Goal: Transaction & Acquisition: Purchase product/service

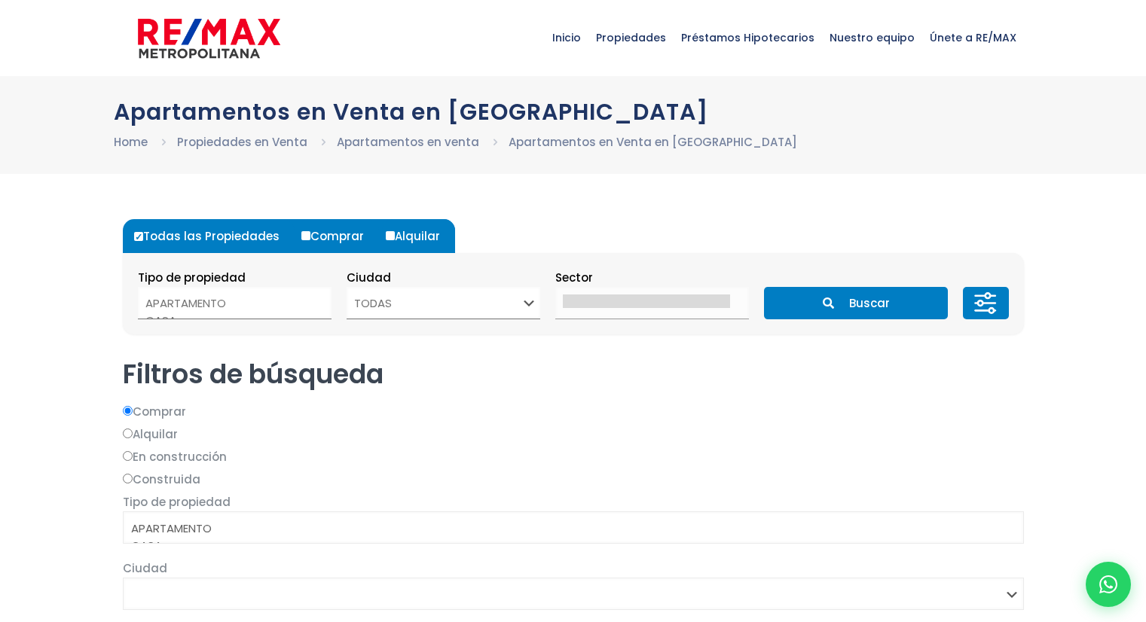
select select
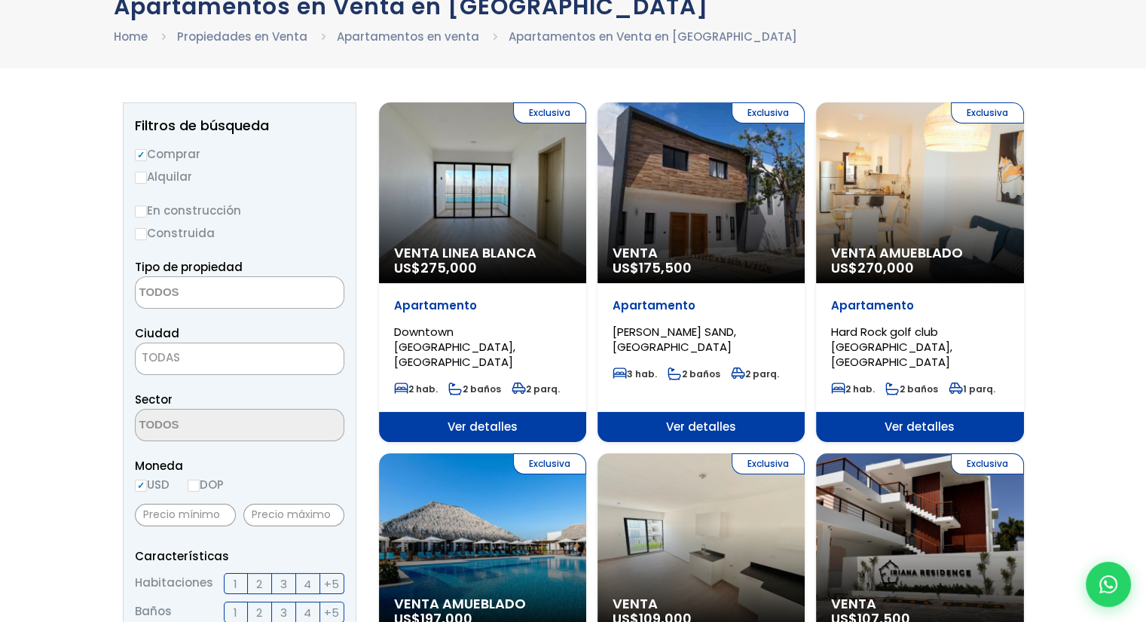
scroll to position [151, 0]
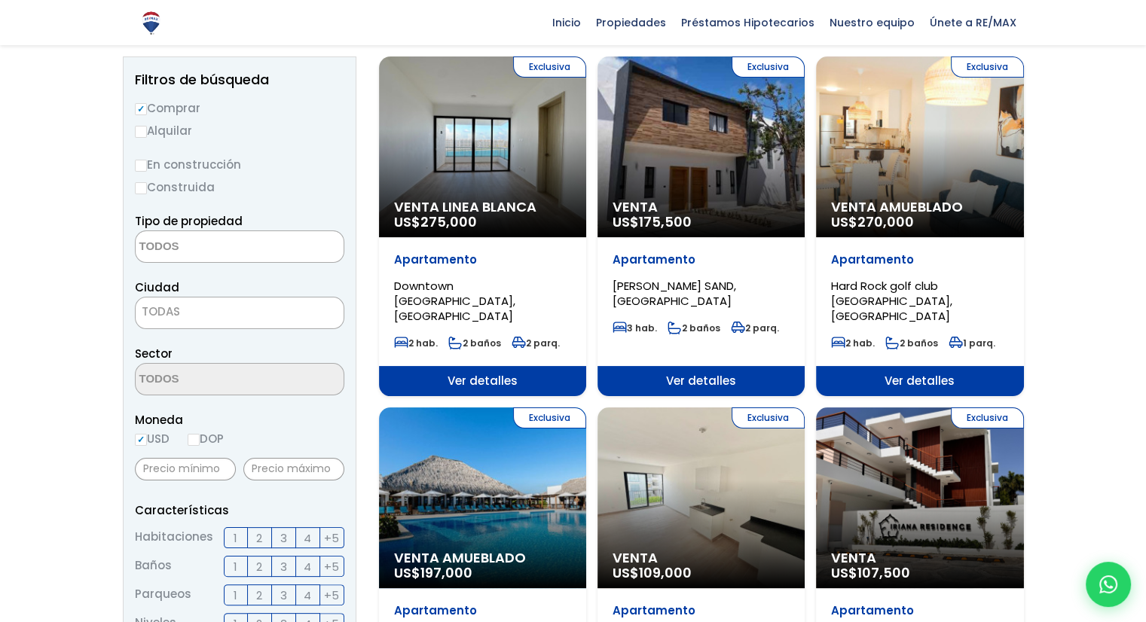
click at [751, 160] on div "Exclusiva Venta US$ 175,500" at bounding box center [700, 147] width 207 height 181
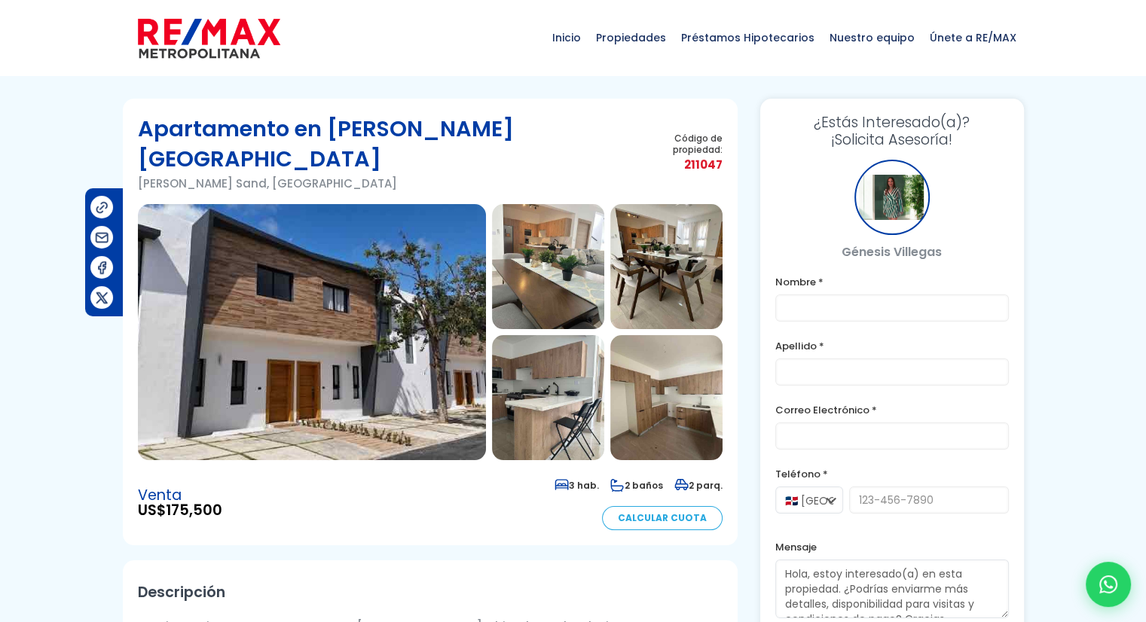
click at [295, 334] on img at bounding box center [312, 332] width 348 height 256
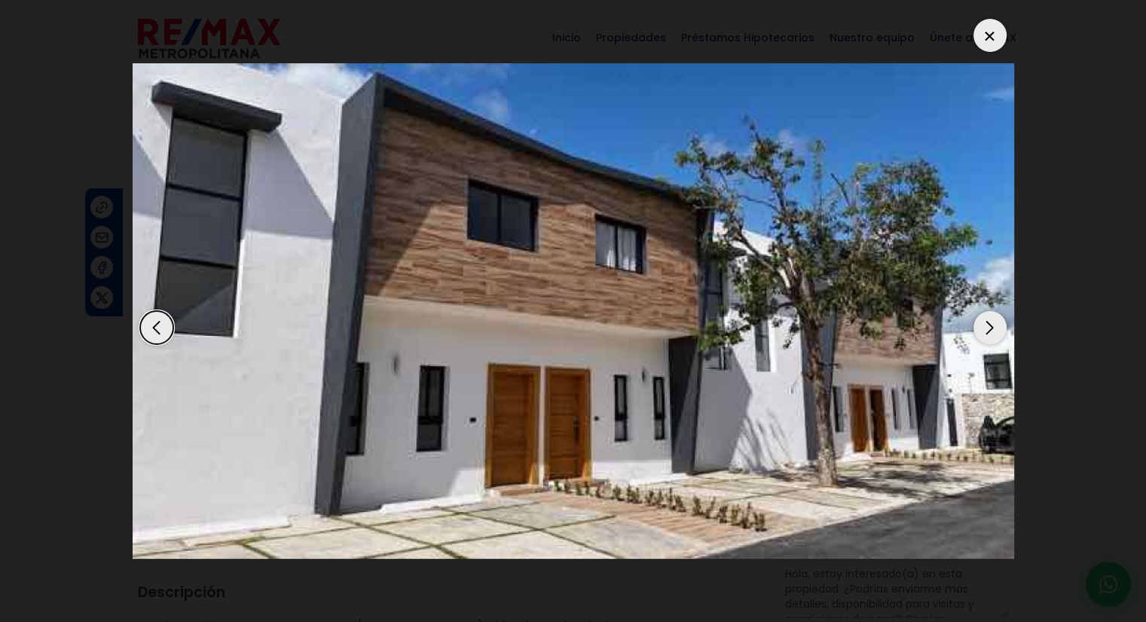
click at [991, 324] on div "Next slide" at bounding box center [989, 327] width 33 height 33
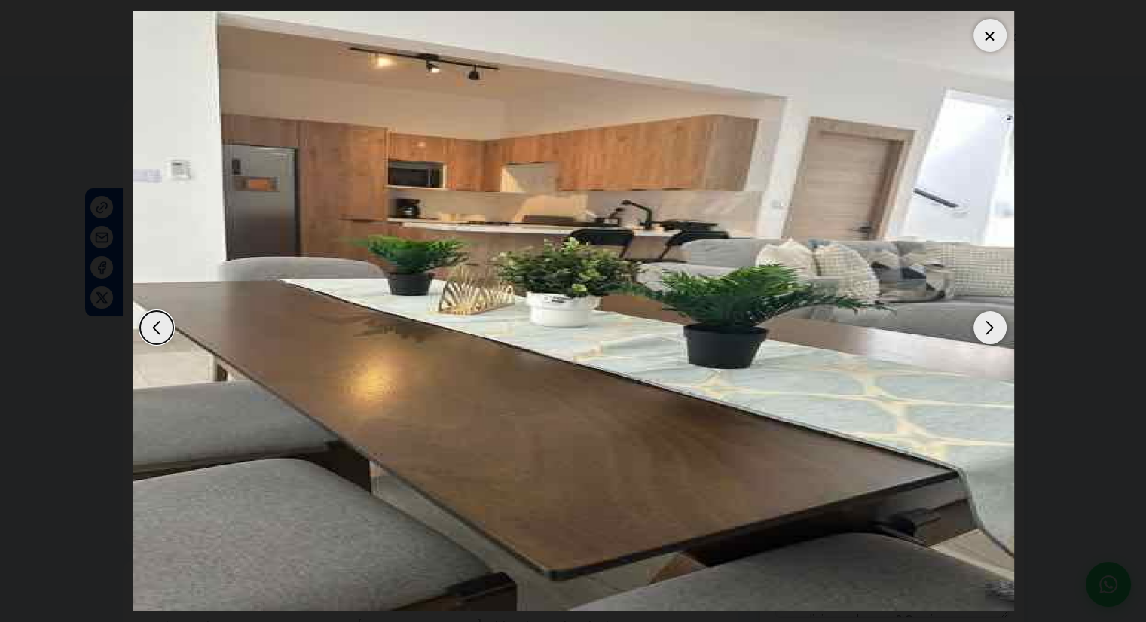
click at [979, 329] on div "Next slide" at bounding box center [989, 327] width 33 height 33
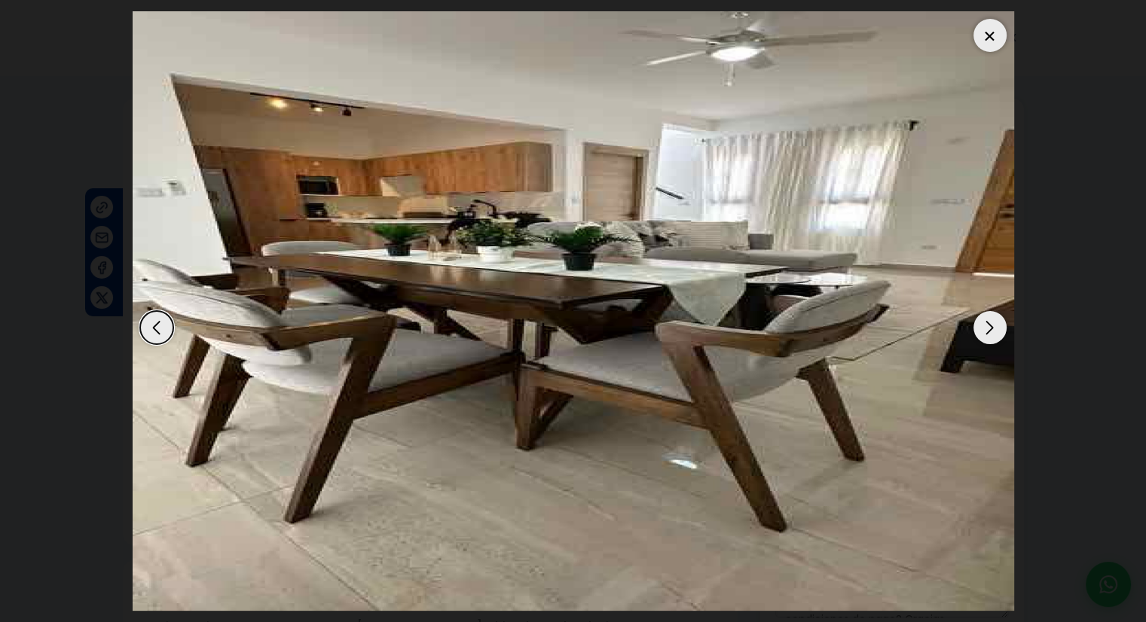
click at [976, 331] on div "Next slide" at bounding box center [989, 327] width 33 height 33
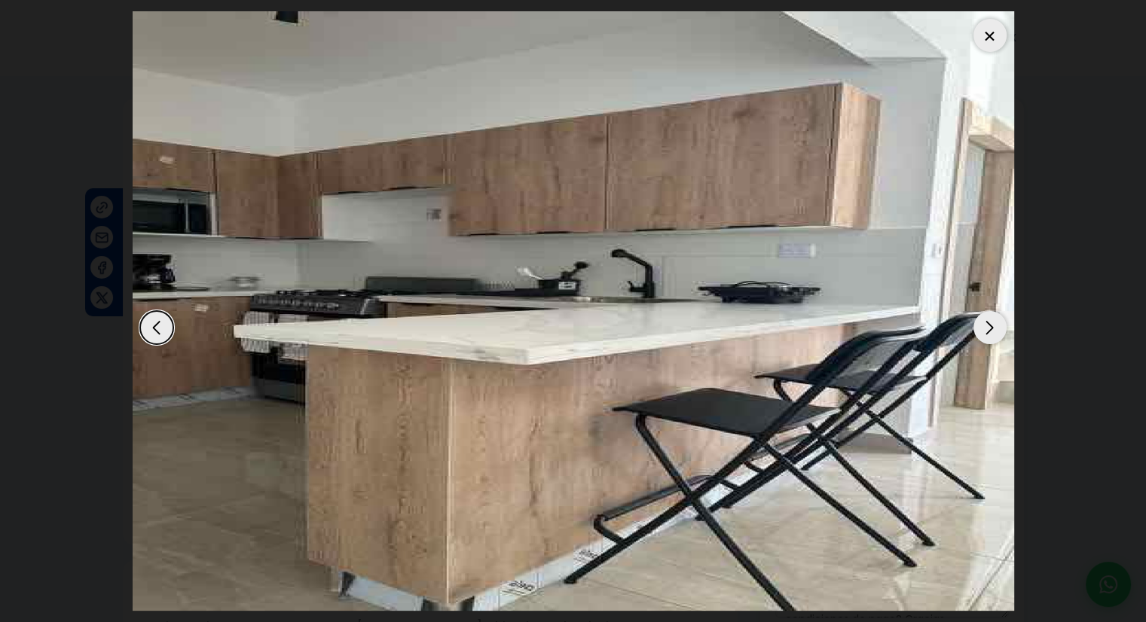
click at [976, 331] on div "Next slide" at bounding box center [989, 327] width 33 height 33
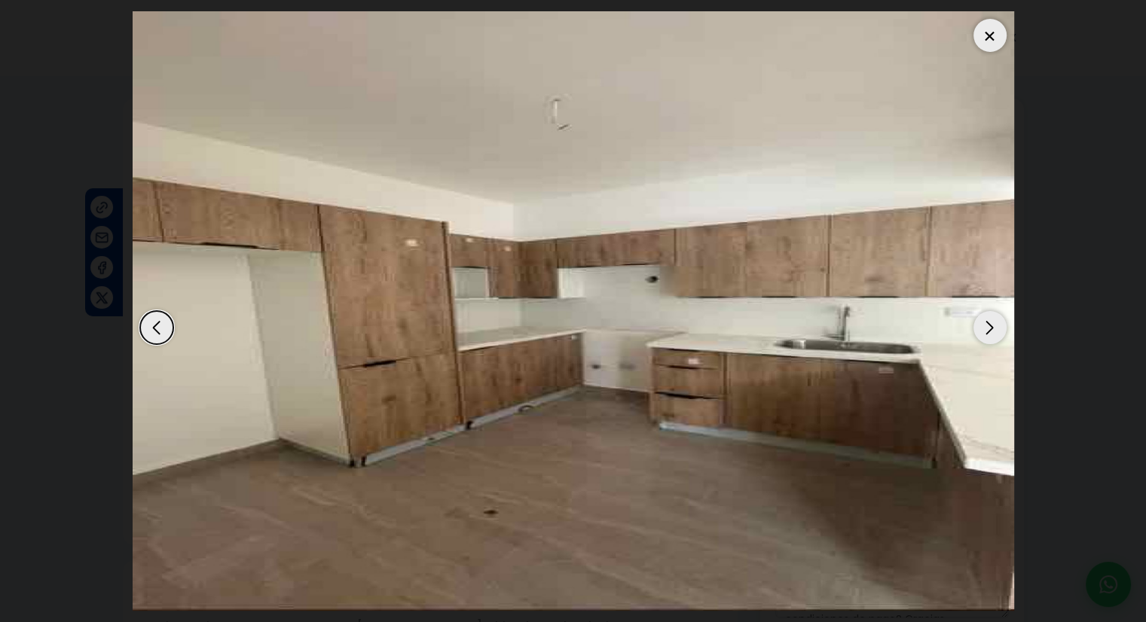
click at [976, 331] on div "Next slide" at bounding box center [989, 327] width 33 height 33
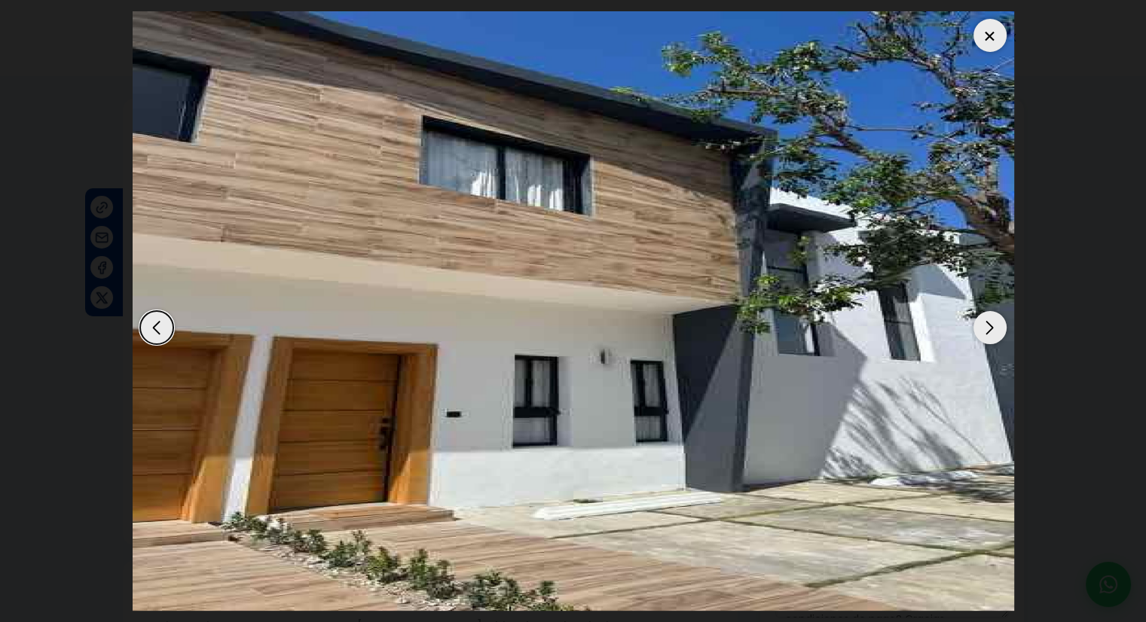
click at [976, 331] on div "Next slide" at bounding box center [989, 327] width 33 height 33
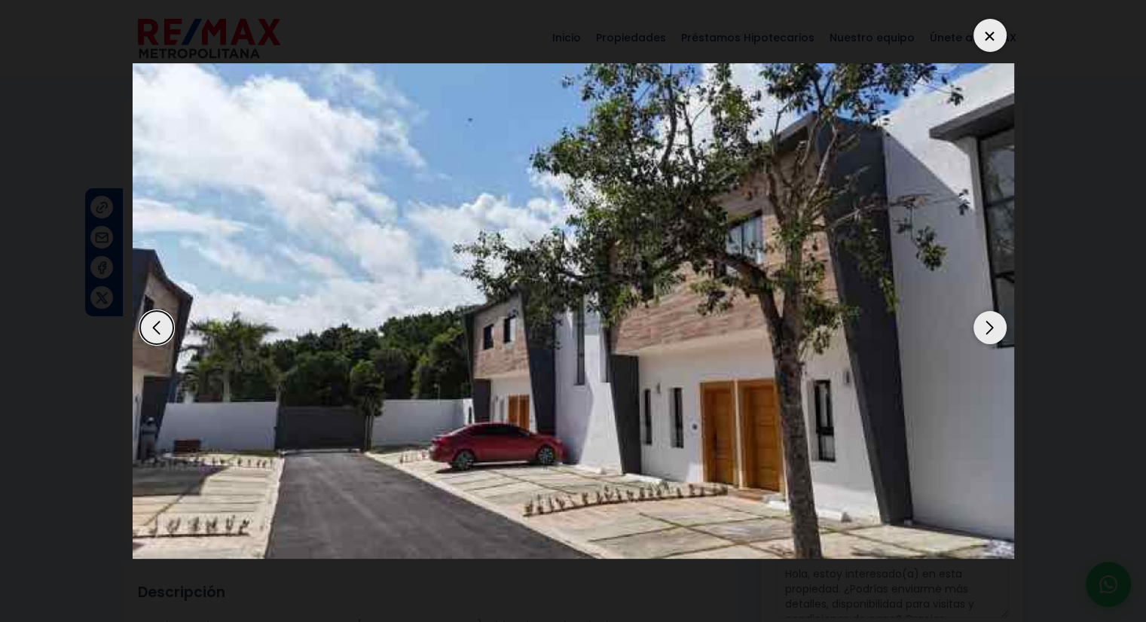
click at [976, 331] on div "Next slide" at bounding box center [989, 327] width 33 height 33
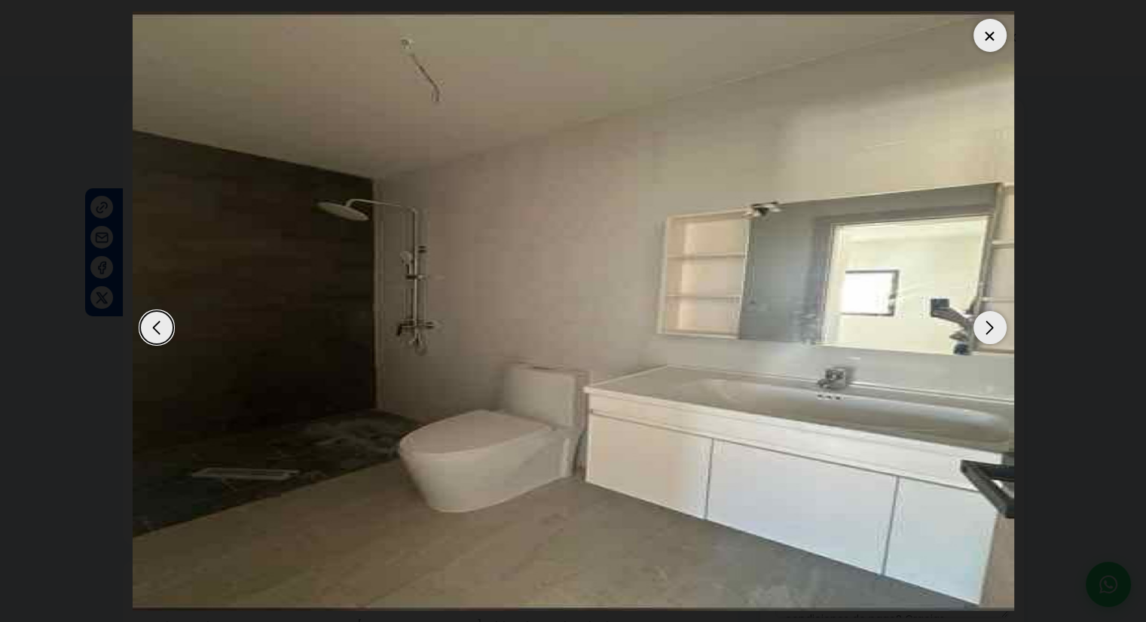
click at [988, 324] on div "Next slide" at bounding box center [989, 327] width 33 height 33
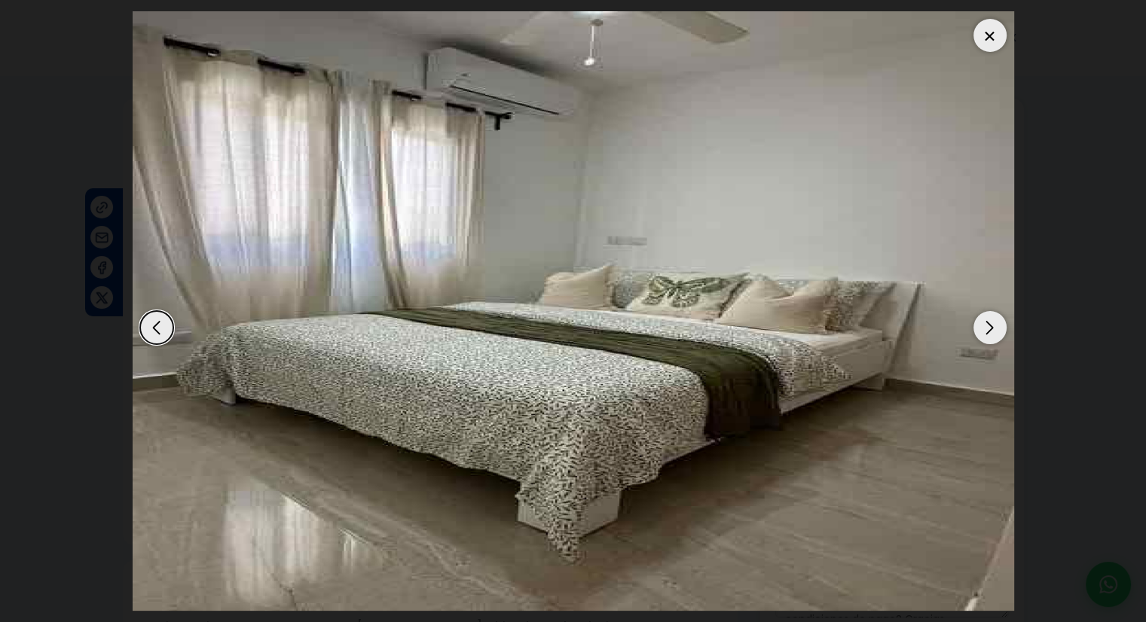
click at [978, 327] on div "Next slide" at bounding box center [989, 327] width 33 height 33
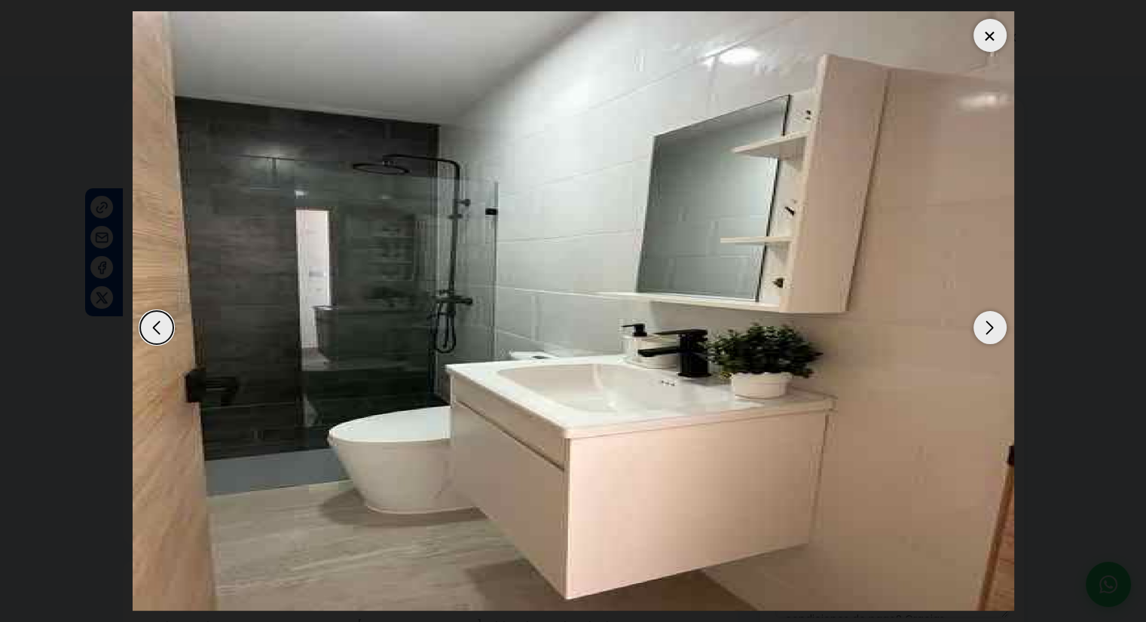
click at [154, 329] on div "Previous slide" at bounding box center [156, 327] width 33 height 33
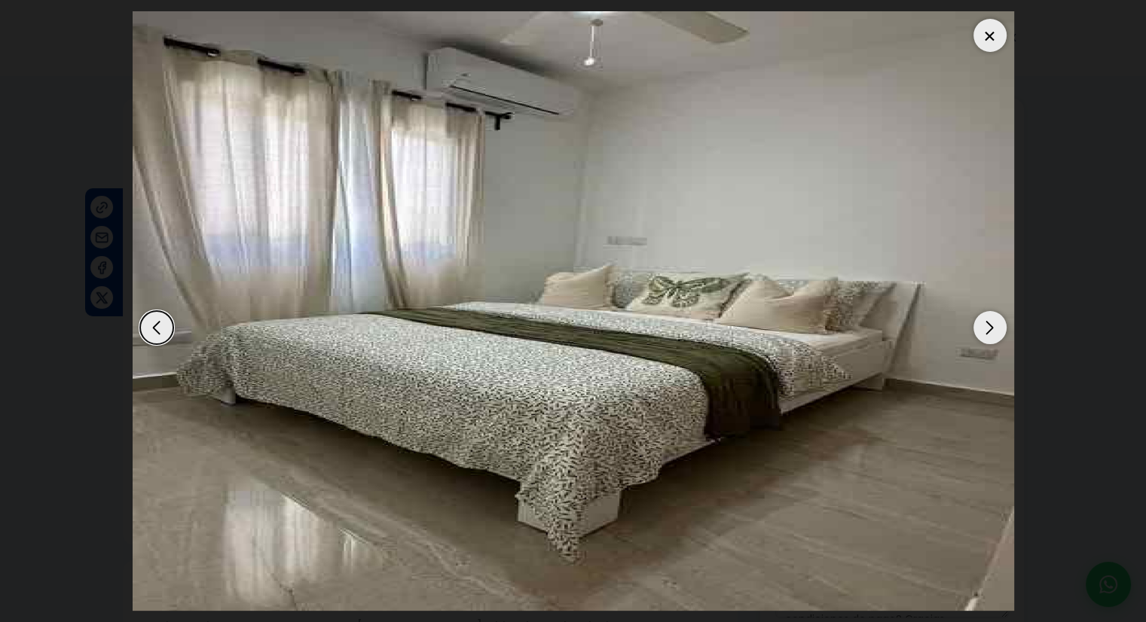
click at [990, 34] on div at bounding box center [989, 35] width 33 height 33
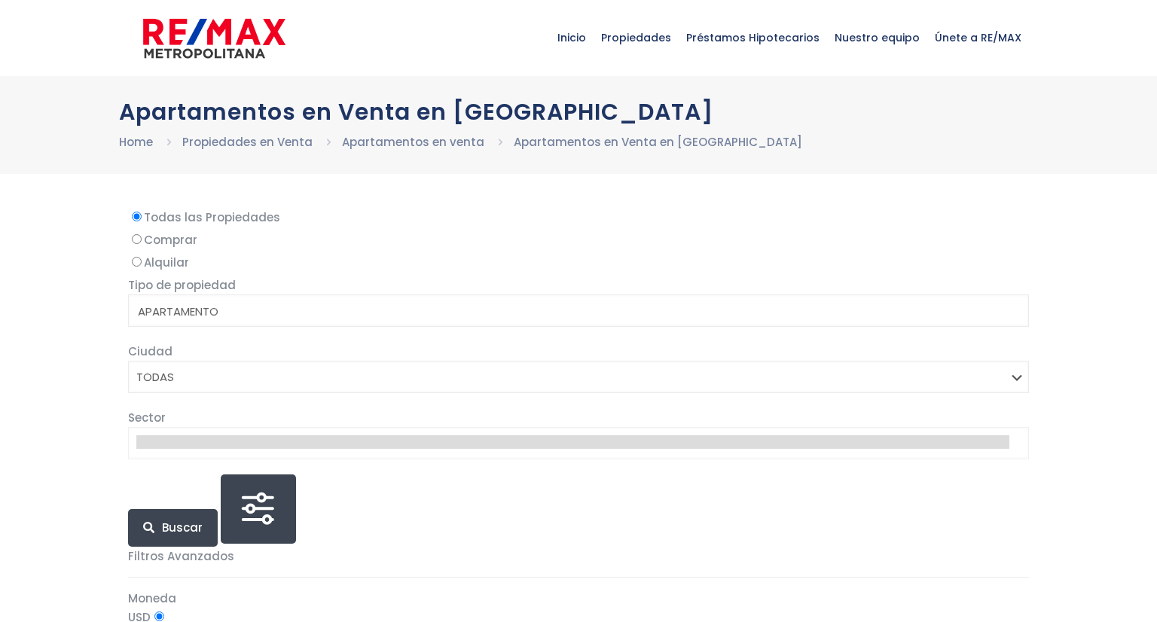
select select
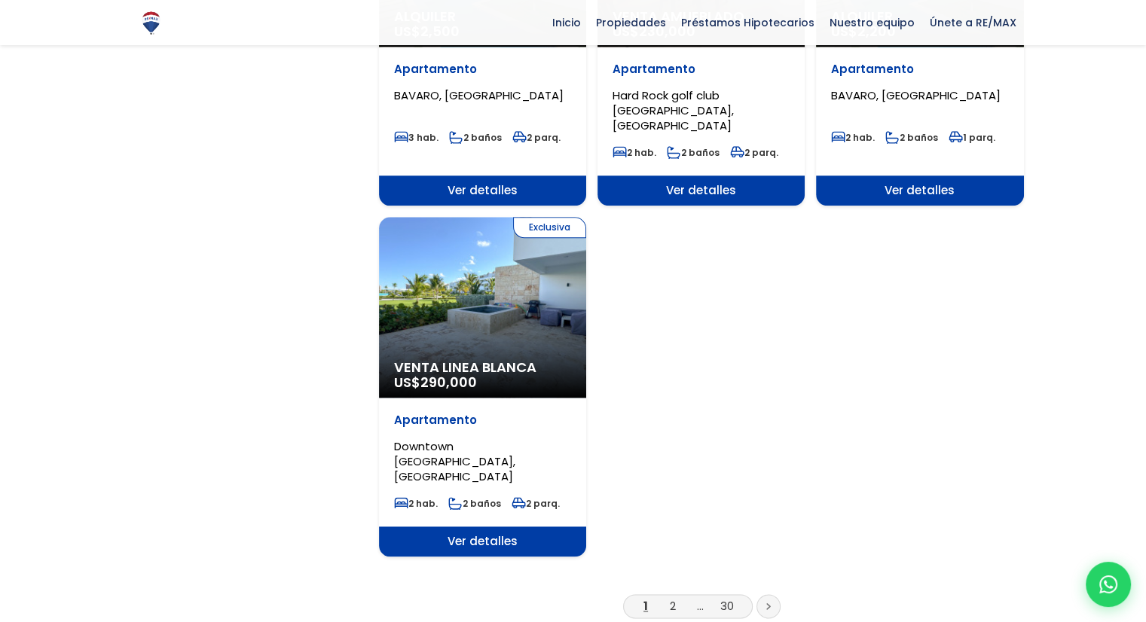
scroll to position [1808, 0]
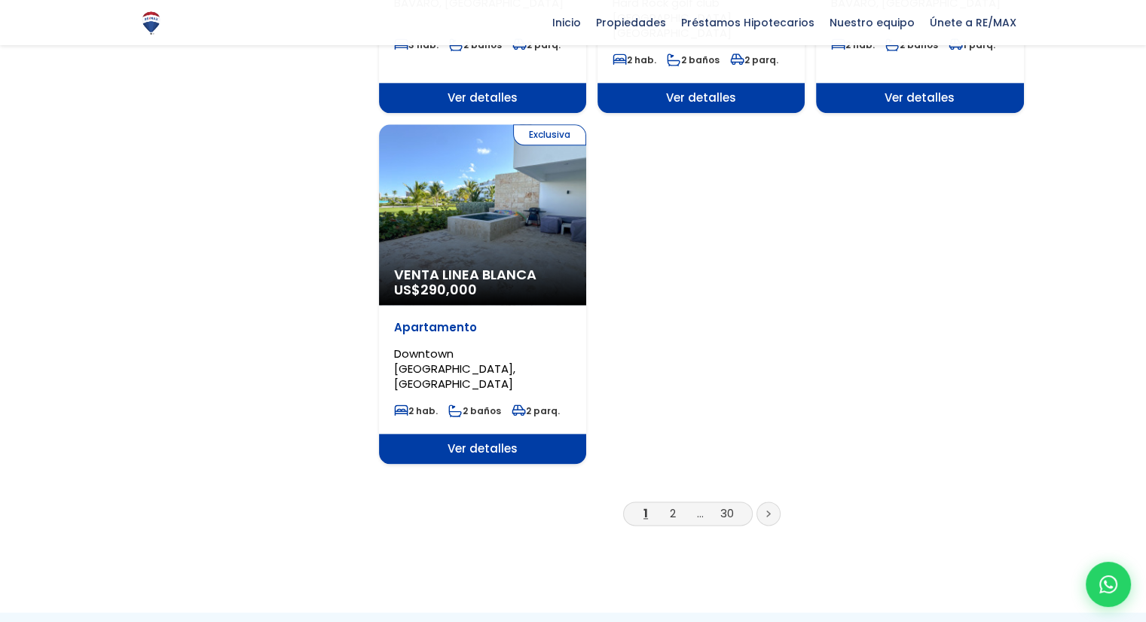
click at [677, 504] on li "2" at bounding box center [673, 513] width 24 height 19
click at [674, 506] on link "2" at bounding box center [673, 514] width 6 height 16
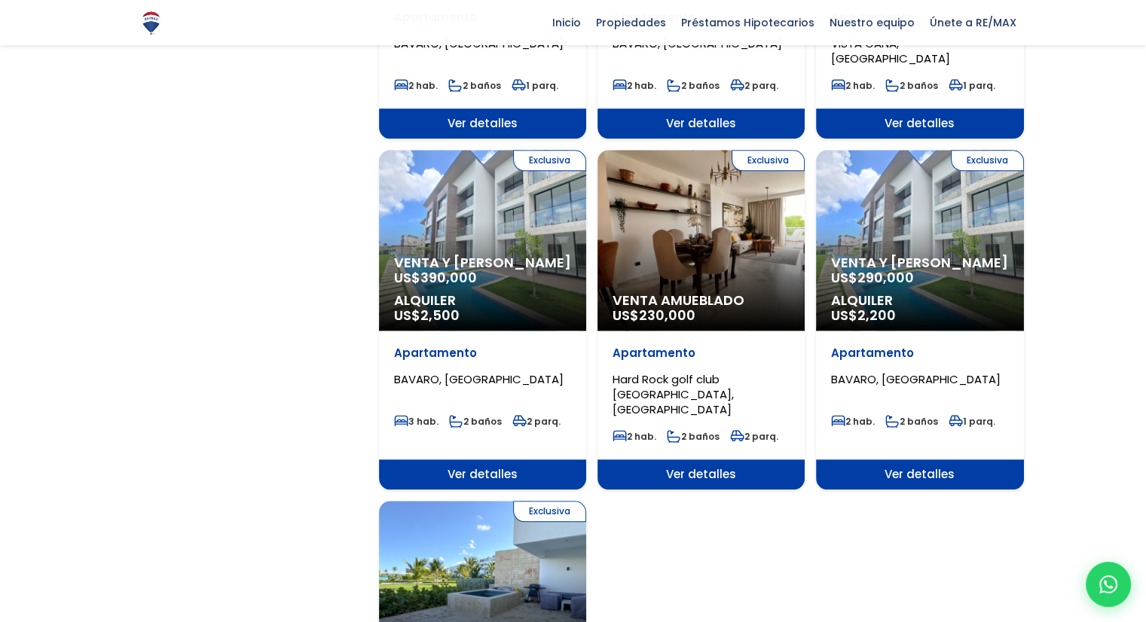
scroll to position [1194, 0]
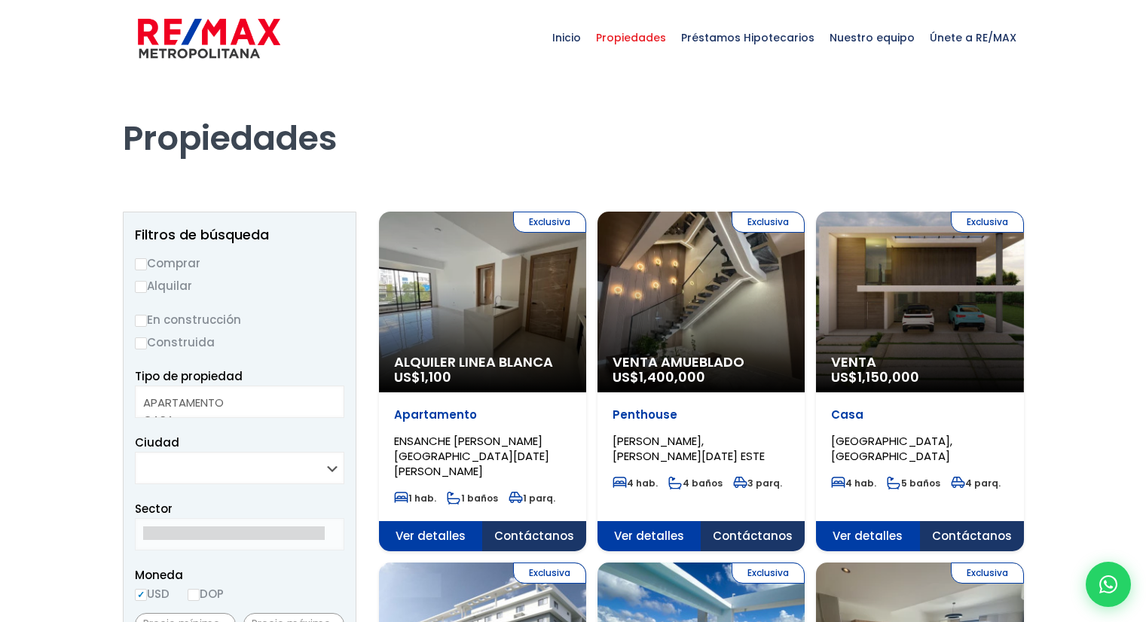
select select
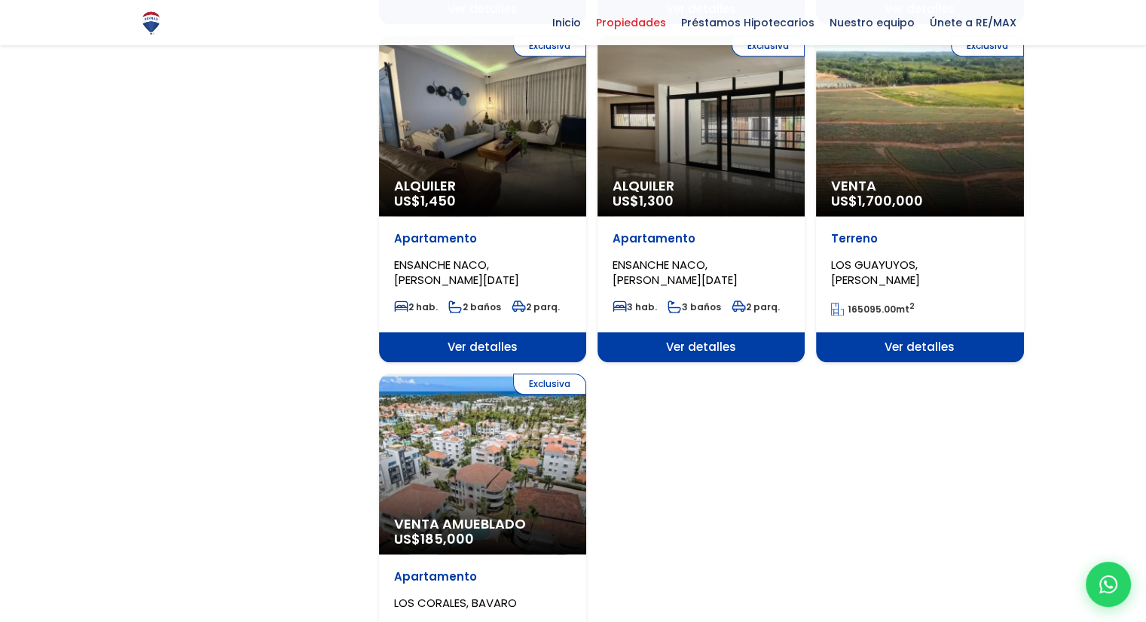
scroll to position [1205, 0]
